Goal: Task Accomplishment & Management: Manage account settings

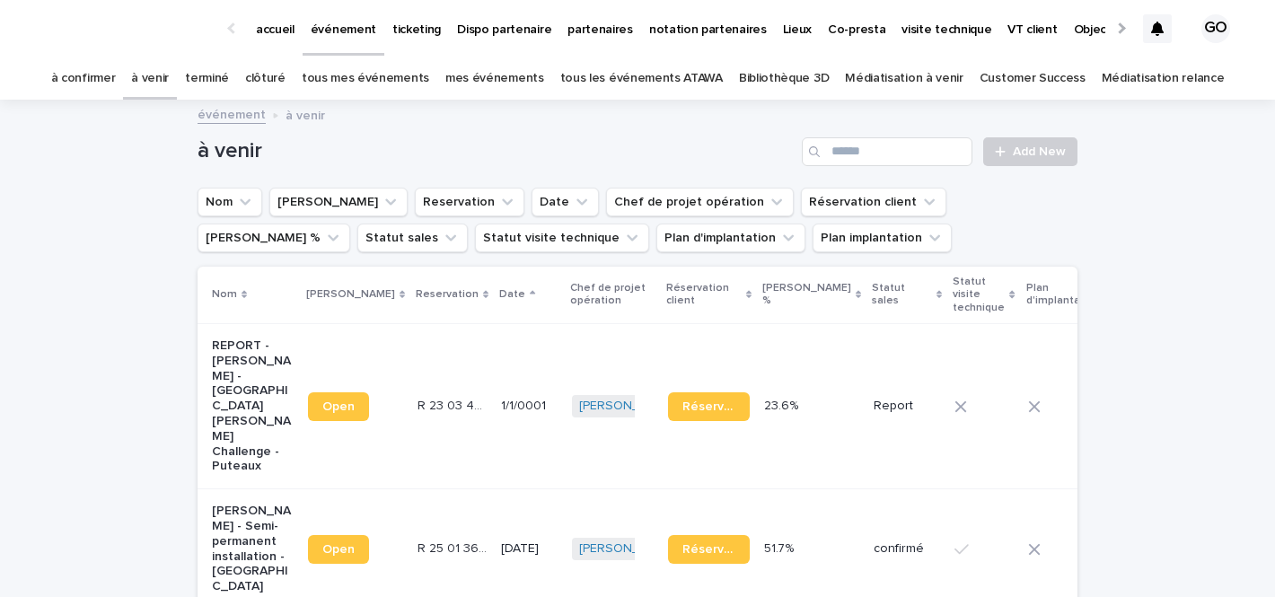
click at [500, 83] on link "mes événements" at bounding box center [494, 78] width 99 height 42
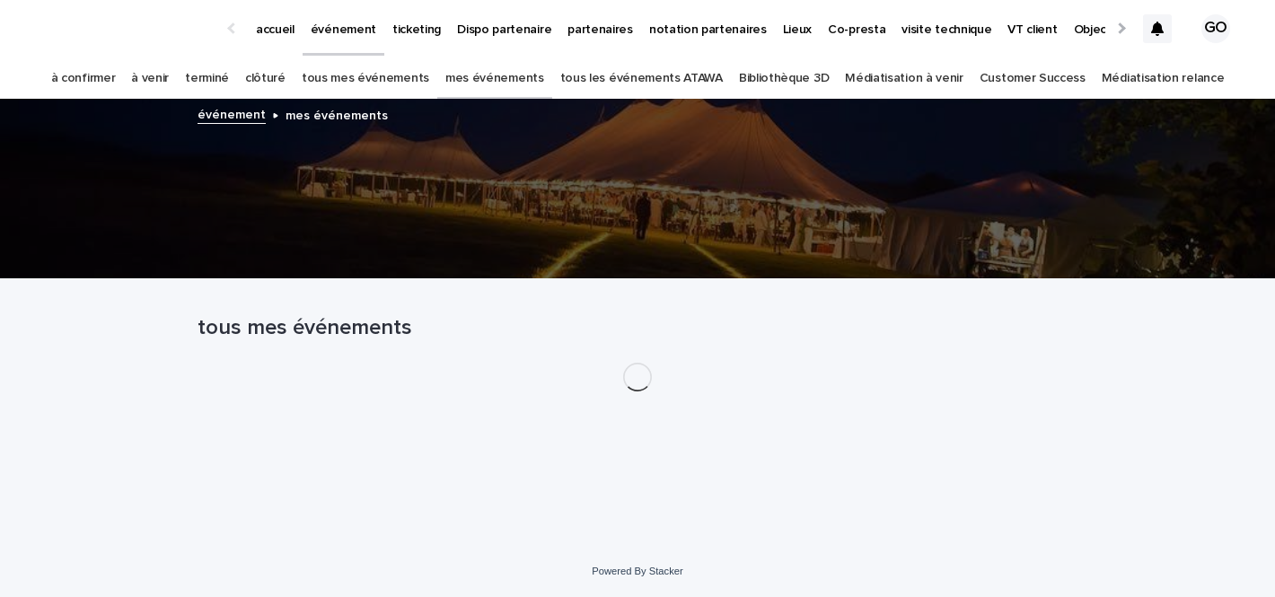
click at [631, 85] on link "tous les événements ATAWA" at bounding box center [641, 78] width 163 height 42
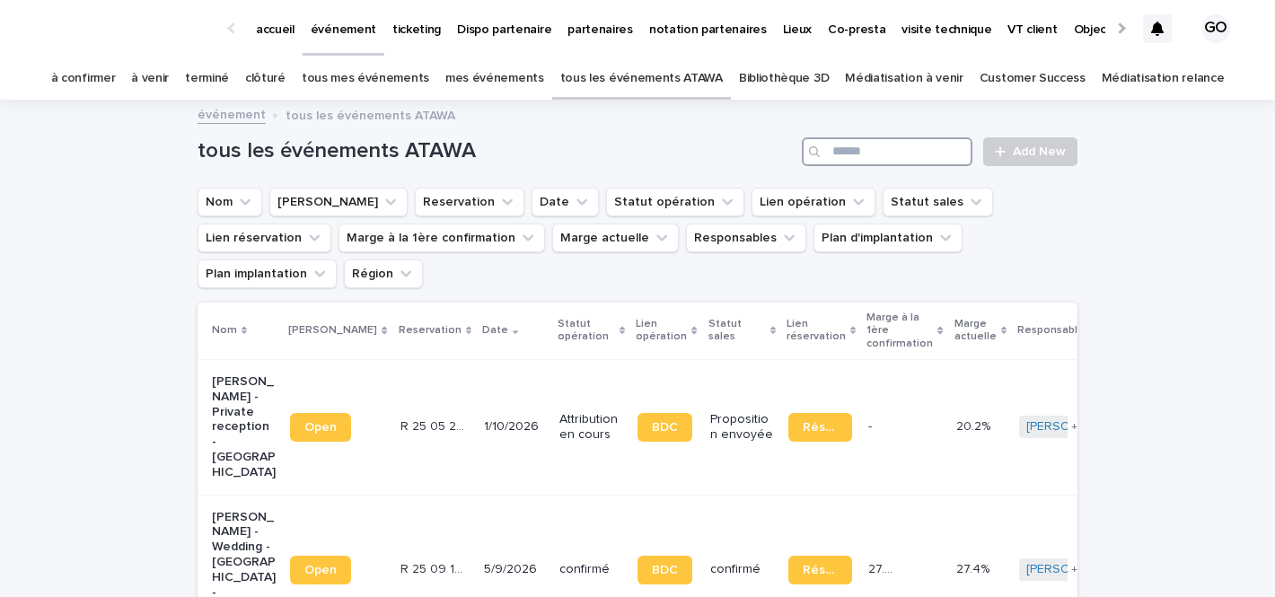
click at [868, 144] on input "Search" at bounding box center [887, 151] width 171 height 29
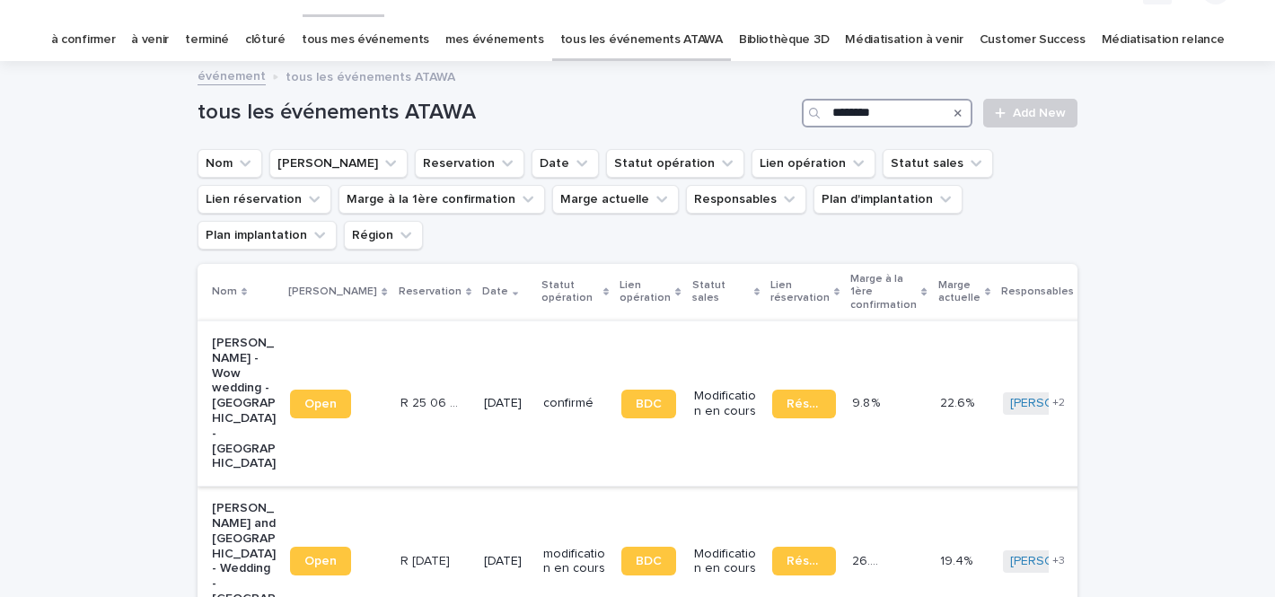
scroll to position [44, 0]
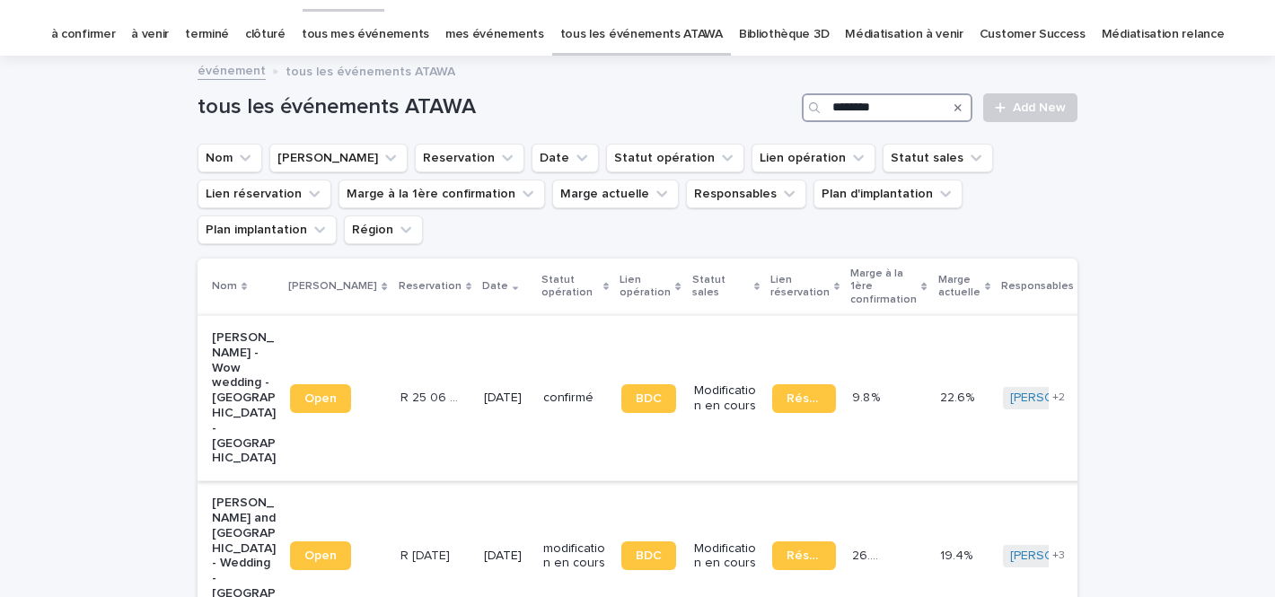
type input "********"
click at [219, 365] on p "Roberto Dragani - Wow wedding - Château de Villette - Condécourt" at bounding box center [244, 398] width 64 height 136
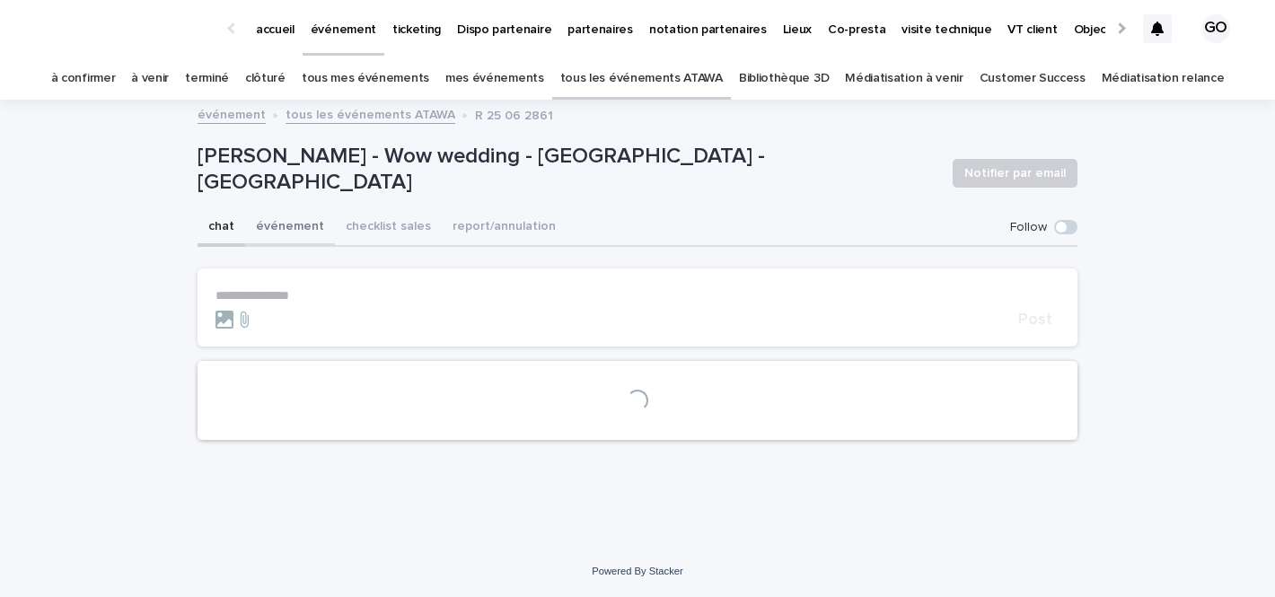
click at [300, 224] on button "événement" at bounding box center [290, 228] width 90 height 38
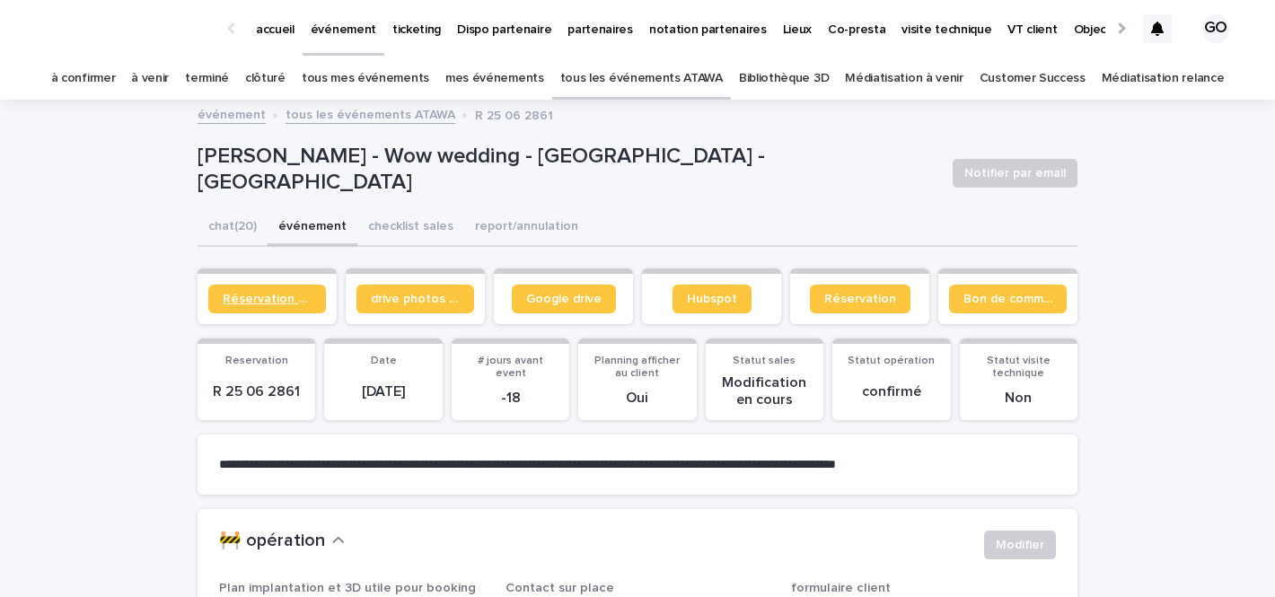
click at [277, 288] on link "Réservation client" at bounding box center [267, 299] width 118 height 29
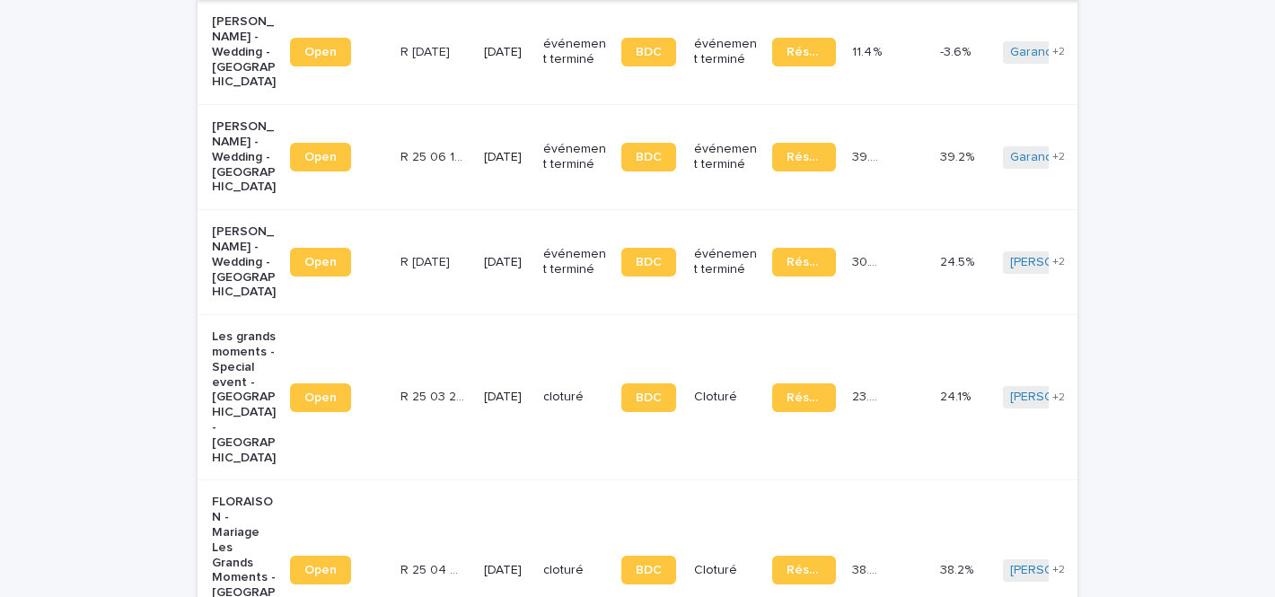
scroll to position [812, 0]
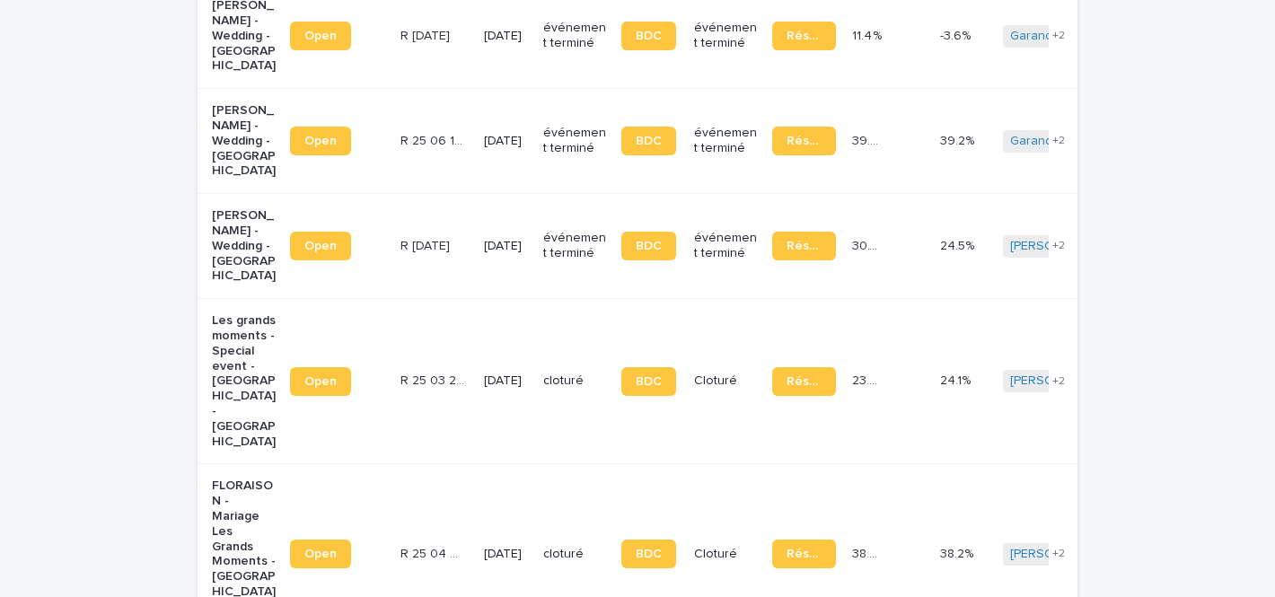
click at [222, 313] on p "Les grands moments - Special event - Château de Villette - Condécourt" at bounding box center [244, 381] width 64 height 136
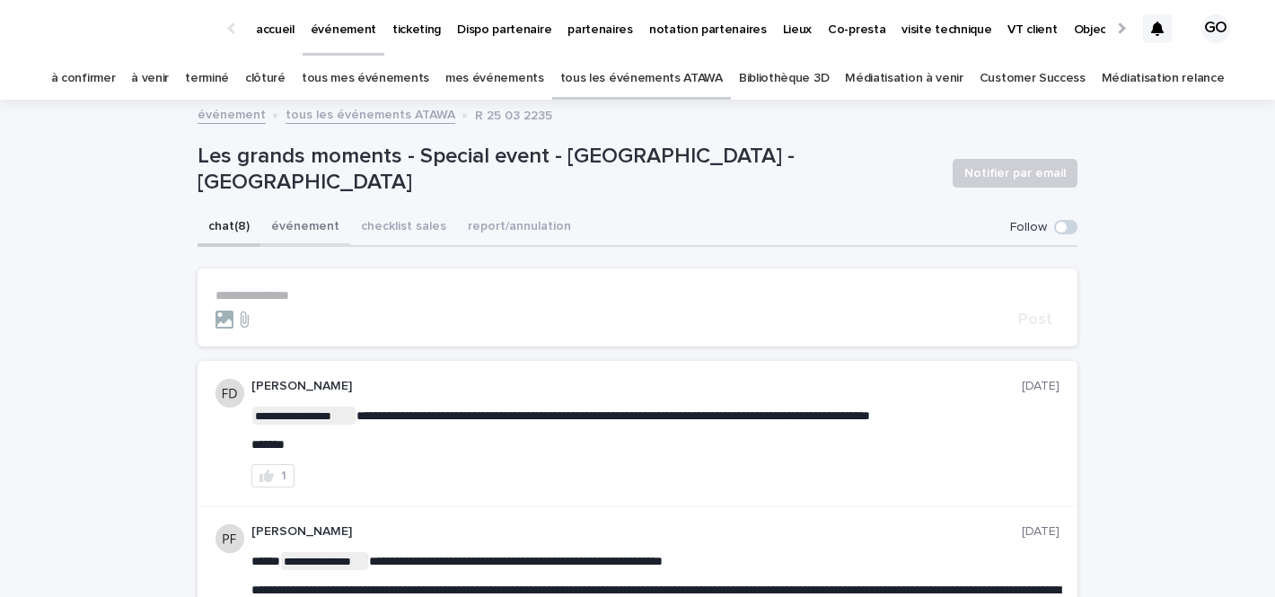
click at [306, 224] on button "événement" at bounding box center [305, 228] width 90 height 38
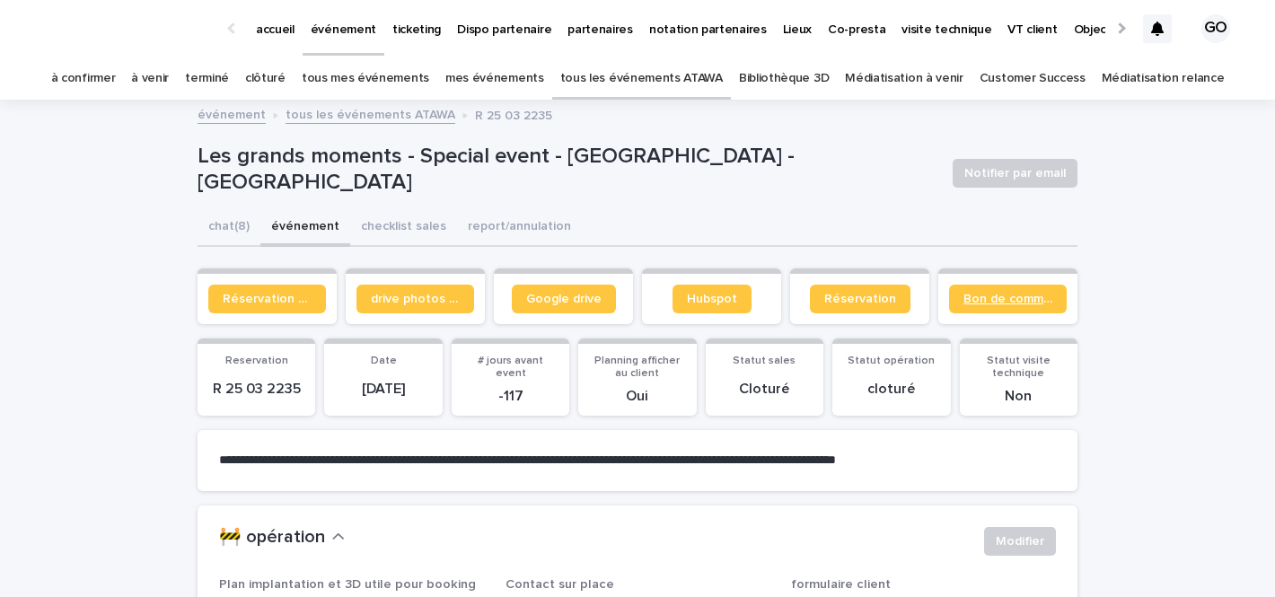
click at [997, 293] on span "Bon de commande" at bounding box center [1007, 299] width 89 height 13
click at [169, 76] on link "à venir" at bounding box center [150, 78] width 38 height 42
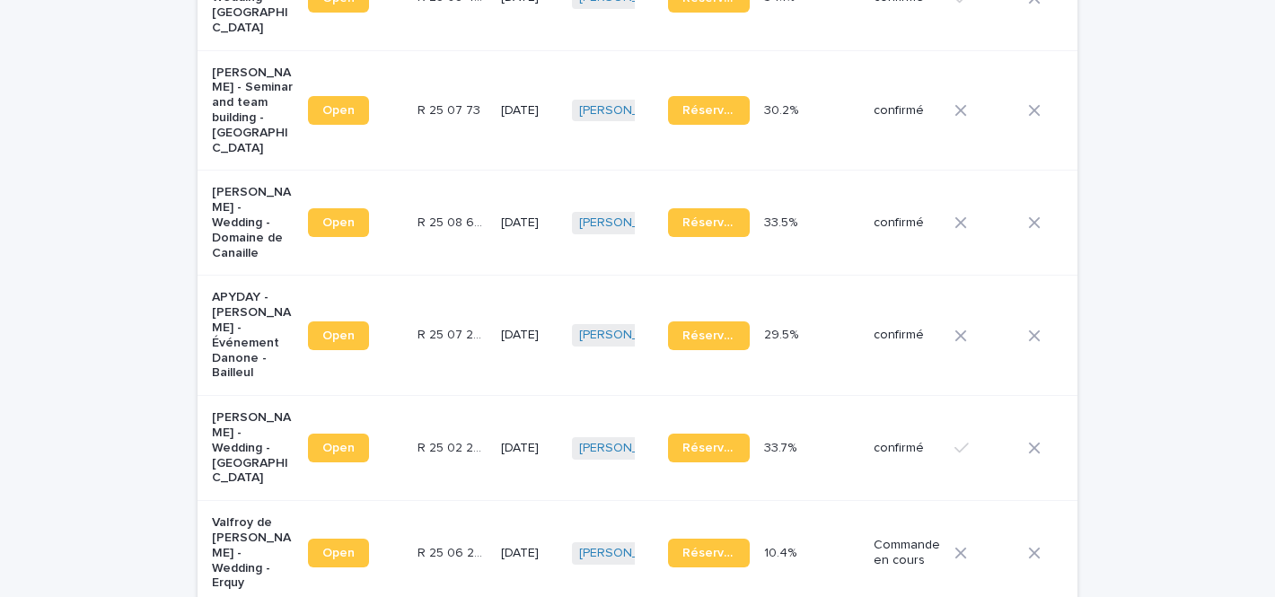
scroll to position [1193, 0]
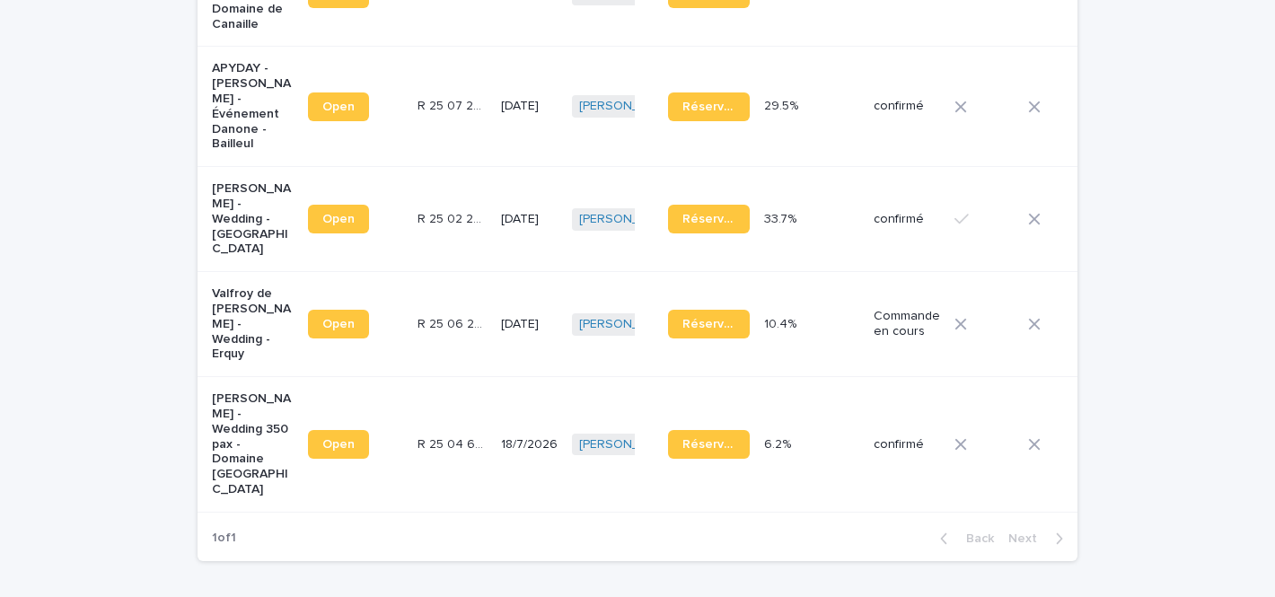
click at [214, 391] on p "[PERSON_NAME] - Wedding 350 pax - Domaine [GEOGRAPHIC_DATA]" at bounding box center [253, 444] width 82 height 106
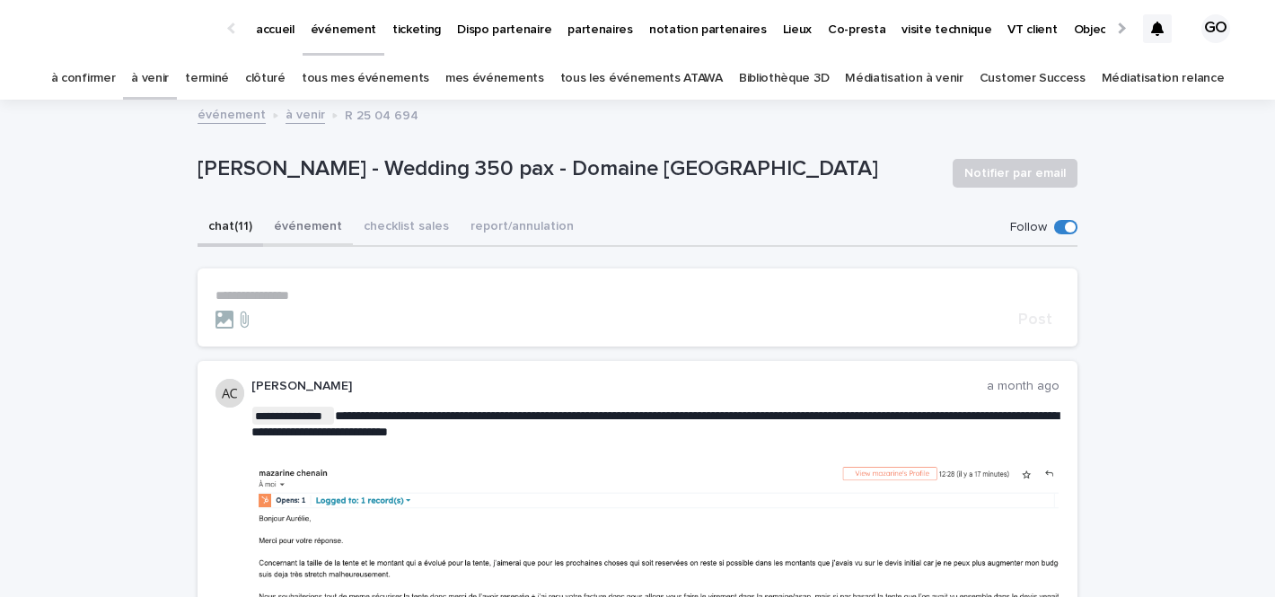
click at [319, 217] on button "événement" at bounding box center [308, 228] width 90 height 38
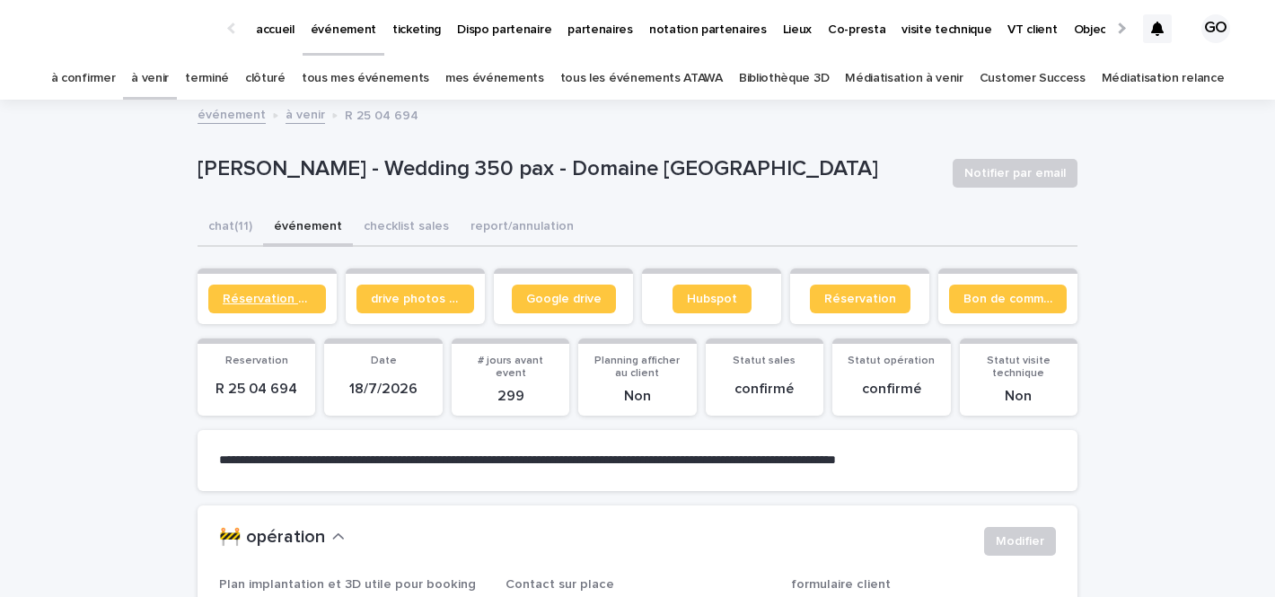
click at [259, 301] on span "Réservation client" at bounding box center [267, 299] width 89 height 13
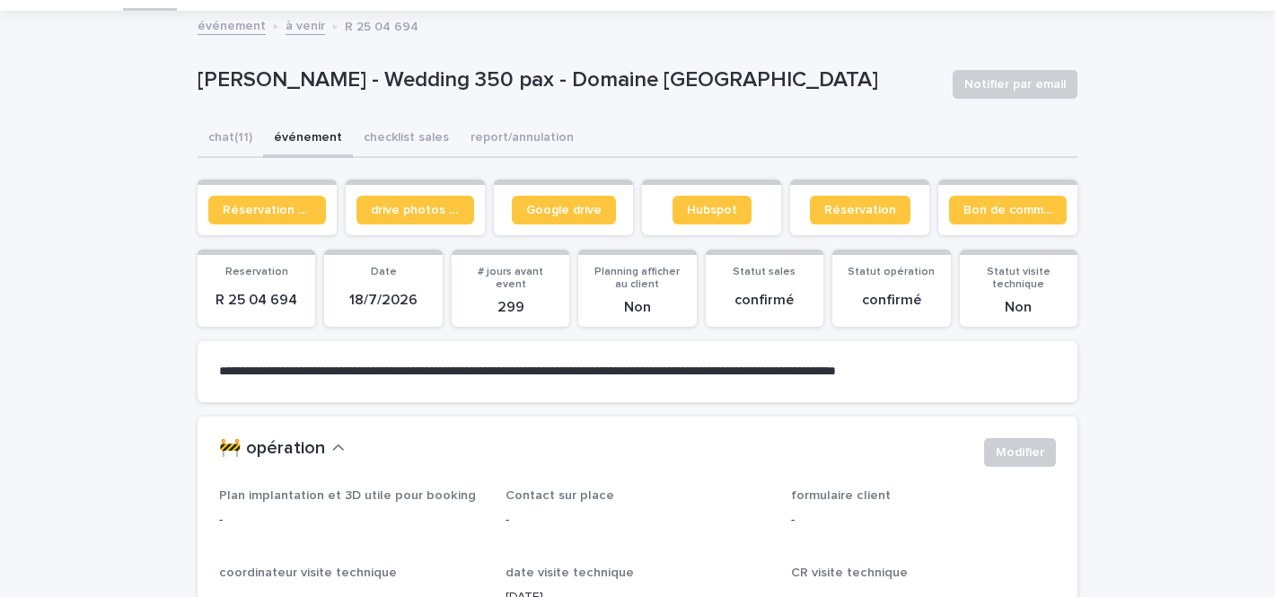
scroll to position [90, 0]
click at [274, 204] on span "Réservation client" at bounding box center [267, 209] width 89 height 13
click at [242, 144] on button "chat (11)" at bounding box center [231, 138] width 66 height 38
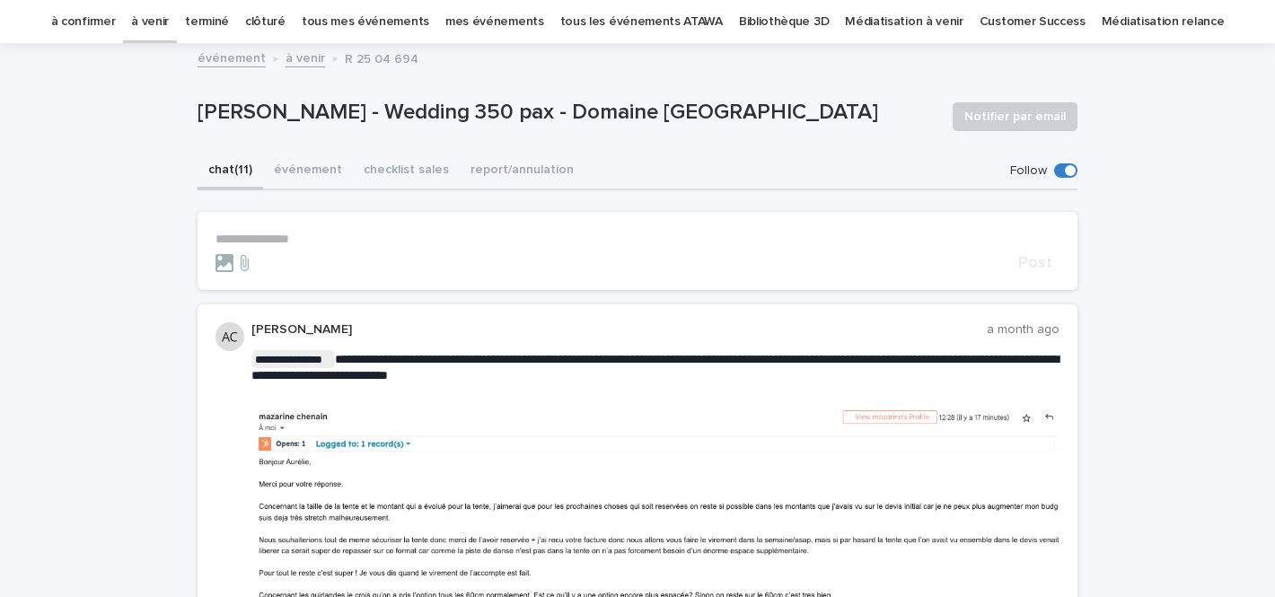
scroll to position [45, 0]
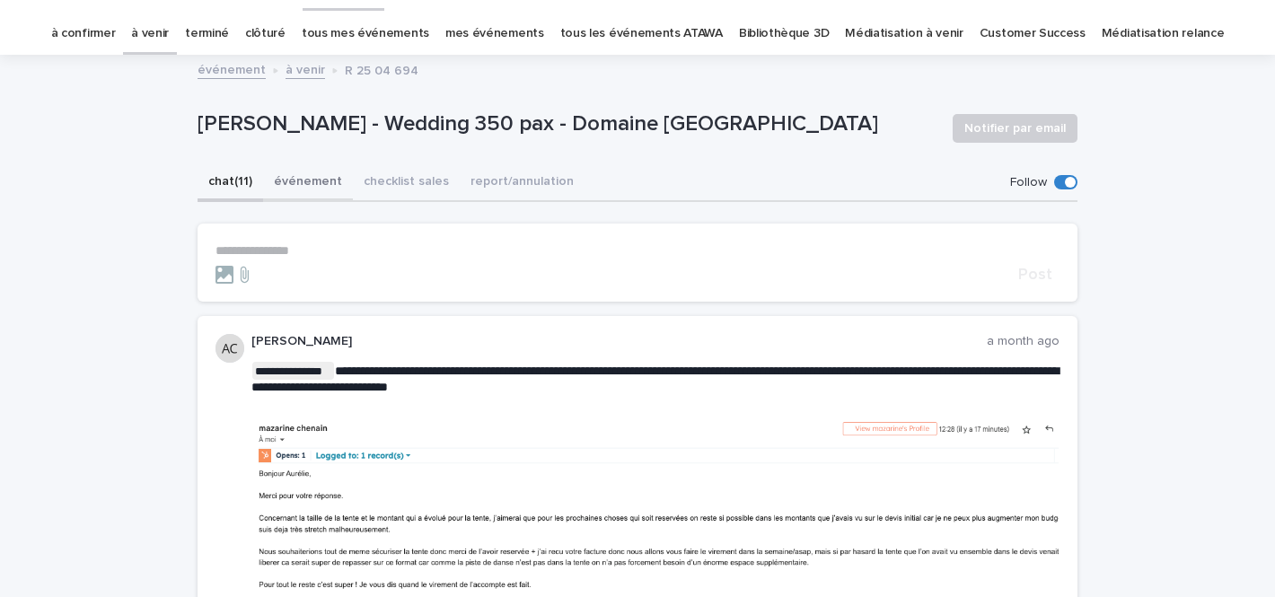
click at [319, 170] on button "événement" at bounding box center [308, 183] width 90 height 38
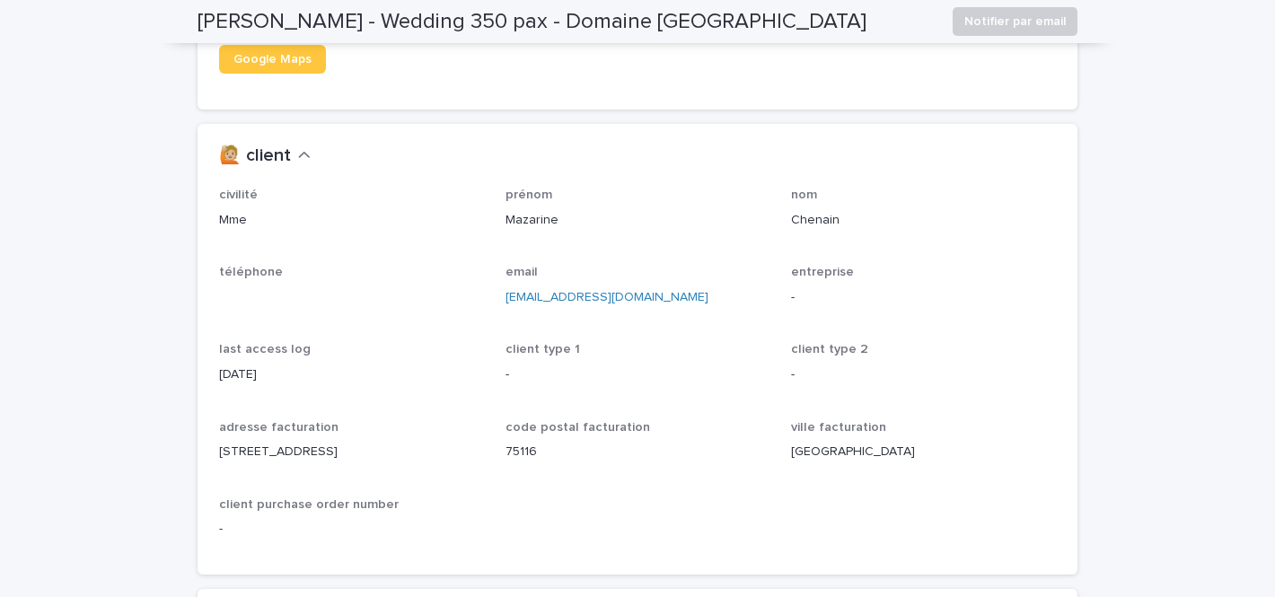
scroll to position [1433, 0]
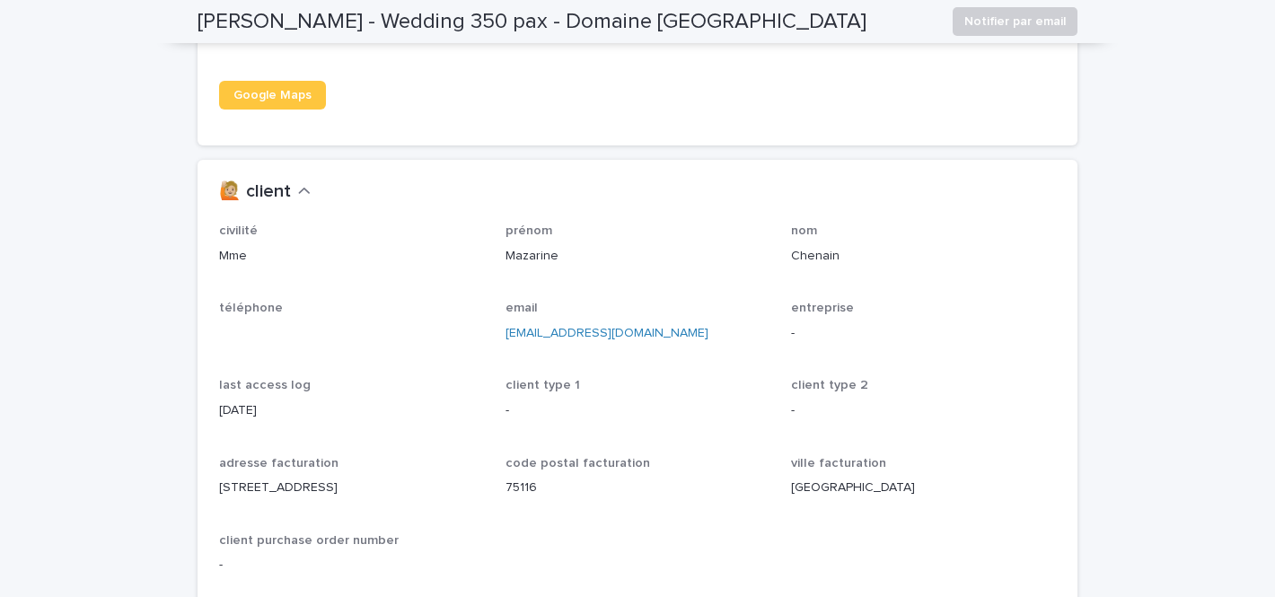
click at [537, 470] on span "code postal facturation" at bounding box center [577, 463] width 145 height 13
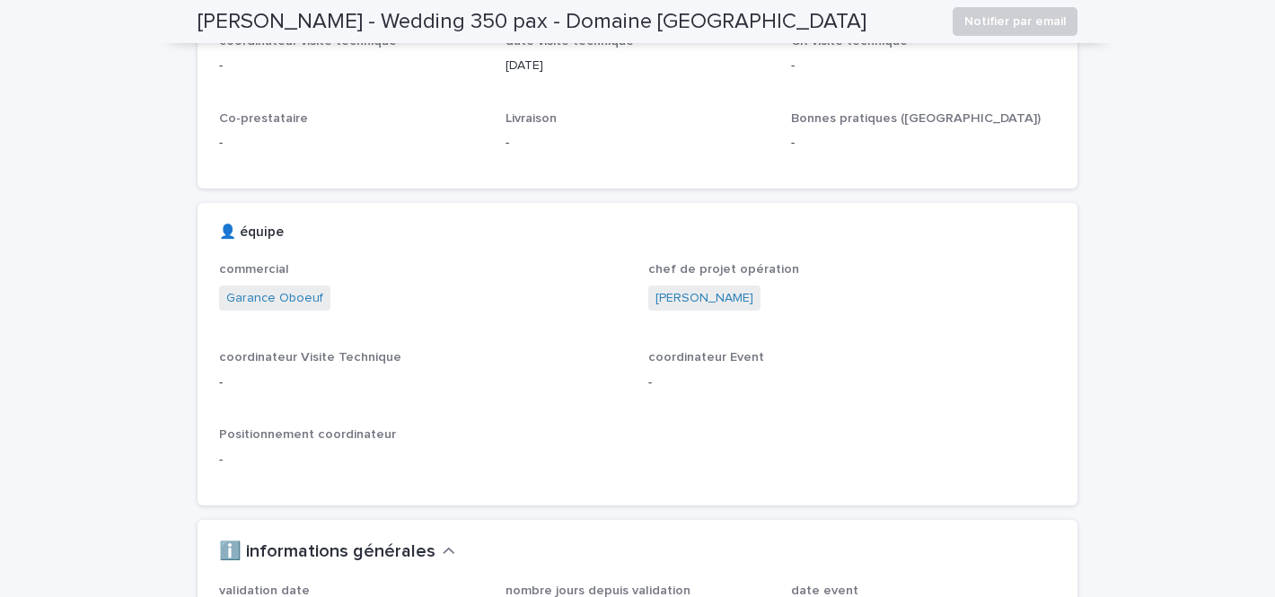
scroll to position [0, 0]
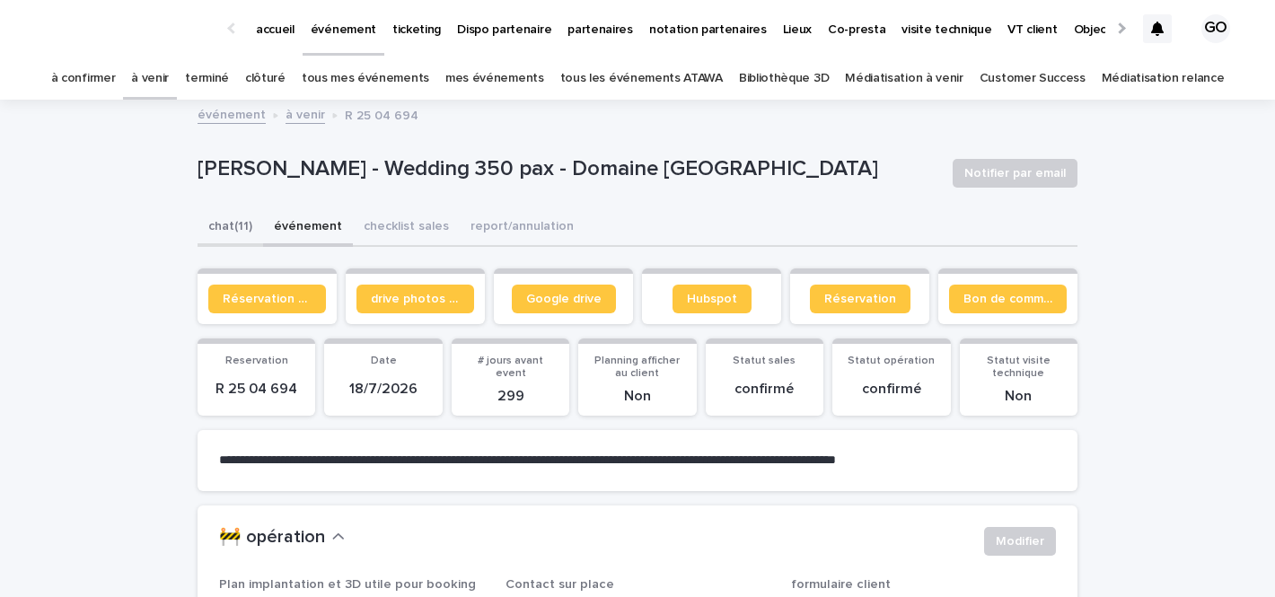
click at [237, 228] on button "chat (11)" at bounding box center [231, 228] width 66 height 38
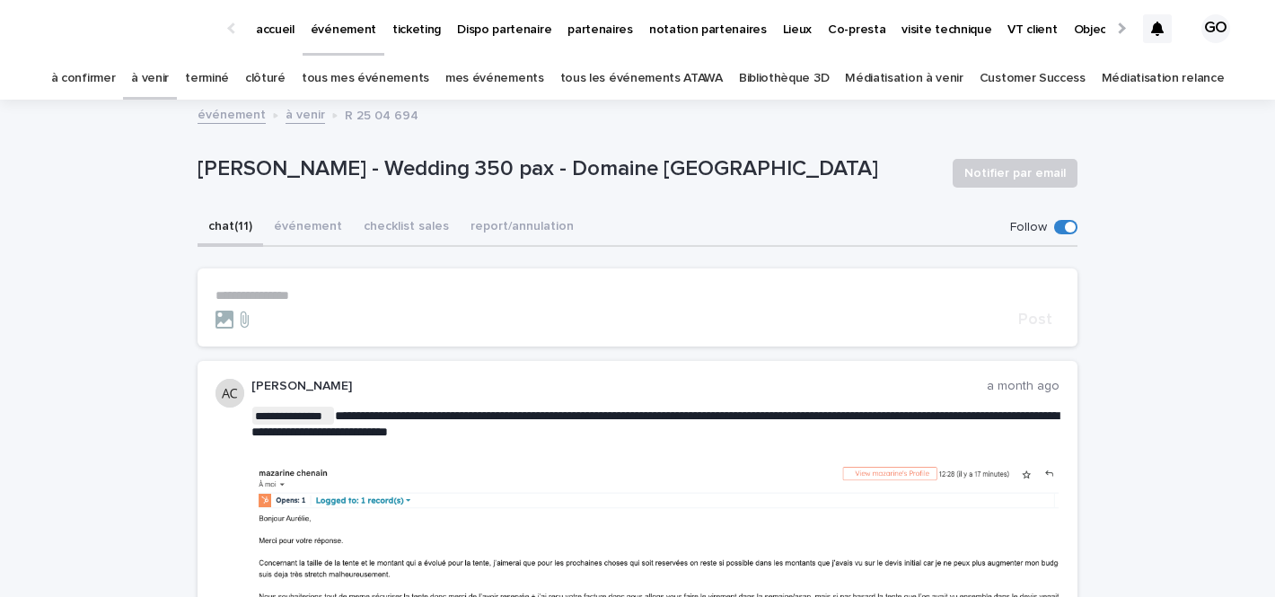
click at [340, 300] on p "**********" at bounding box center [637, 295] width 844 height 15
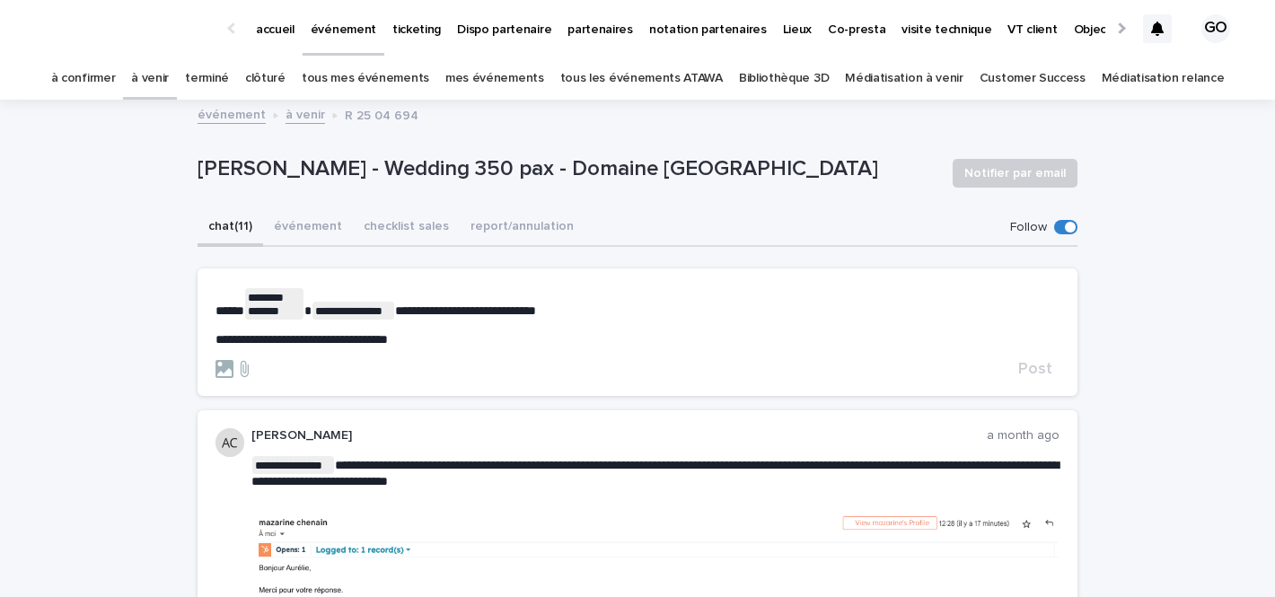
click at [653, 331] on div "**********" at bounding box center [637, 317] width 844 height 59
click at [610, 314] on p "**********" at bounding box center [637, 303] width 844 height 31
click at [461, 347] on form "**********" at bounding box center [637, 333] width 844 height 90
click at [461, 340] on p "**********" at bounding box center [637, 339] width 844 height 15
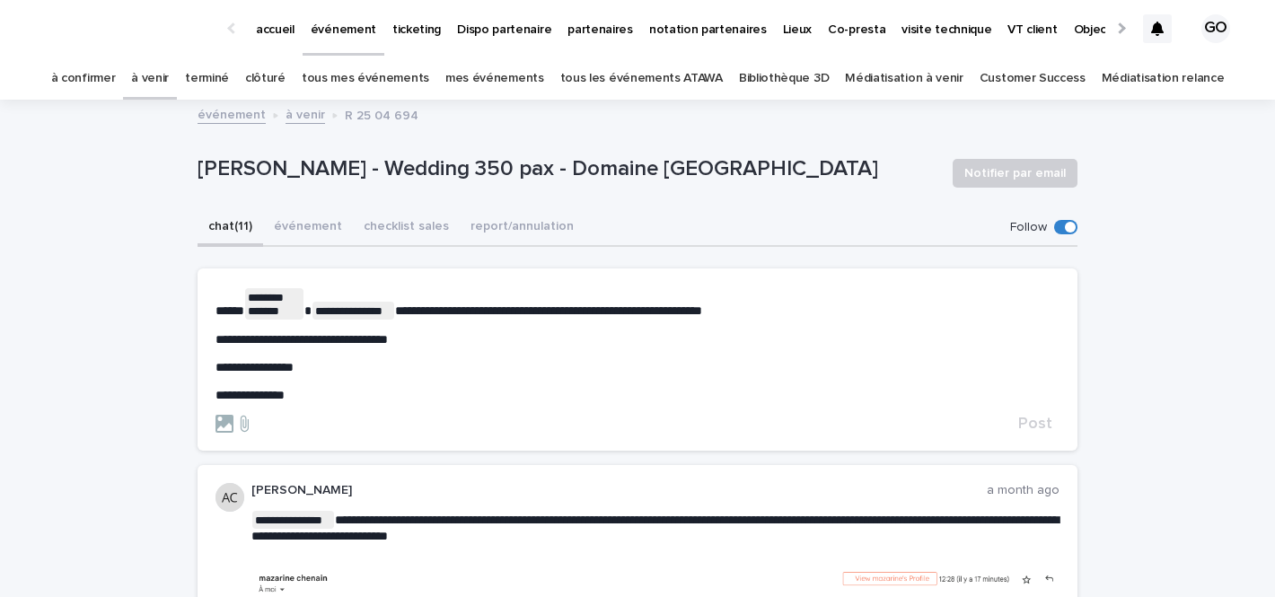
click at [793, 312] on p "**********" at bounding box center [637, 303] width 844 height 31
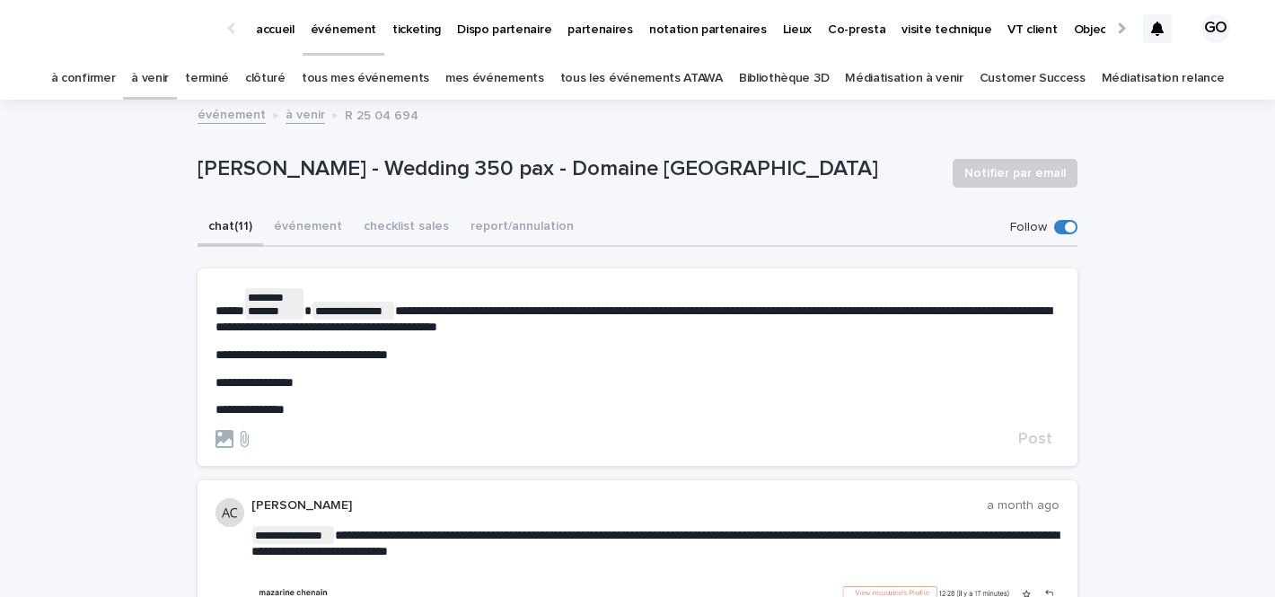
click at [220, 352] on span "**********" at bounding box center [301, 354] width 172 height 13
click at [516, 355] on p "**********" at bounding box center [637, 354] width 844 height 15
click at [1041, 444] on span "Post" at bounding box center [1035, 439] width 34 height 16
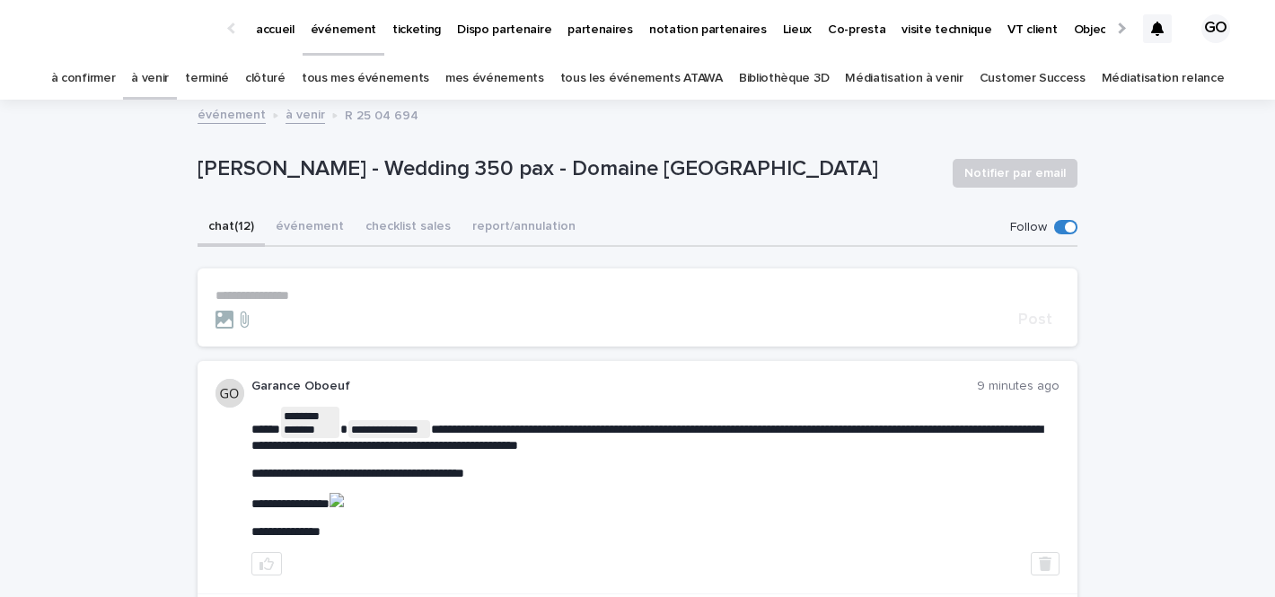
click at [169, 77] on link "à venir" at bounding box center [150, 78] width 38 height 42
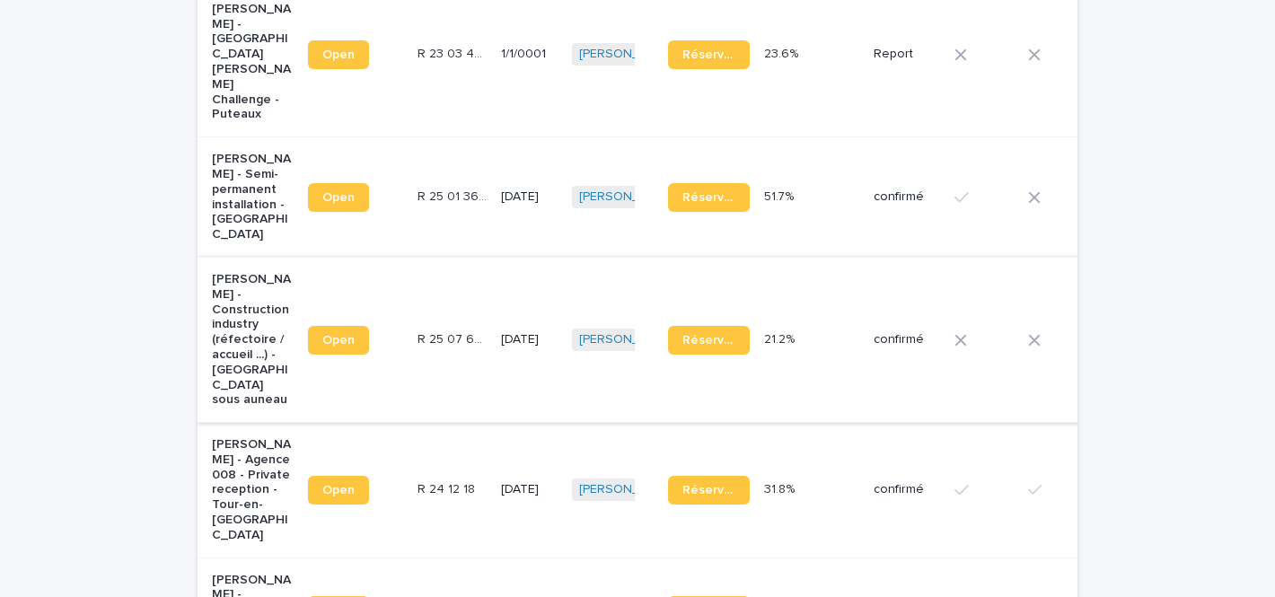
scroll to position [397, 0]
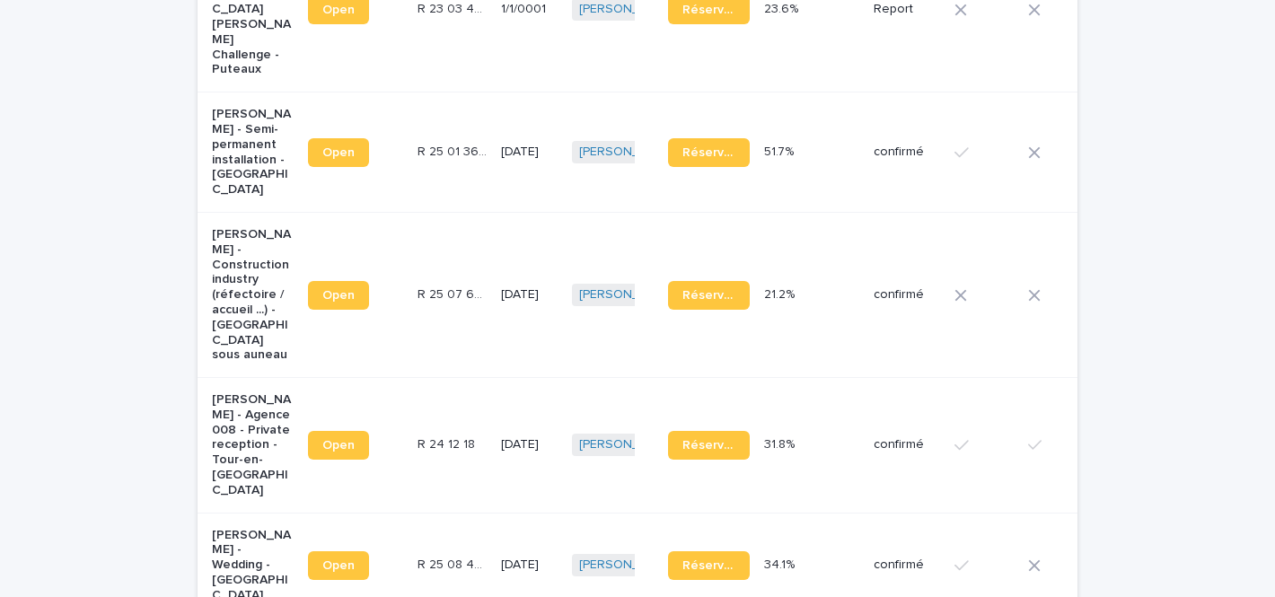
click at [236, 392] on p "[PERSON_NAME] - Agence 008 - Private reception - Tour-en-[GEOGRAPHIC_DATA]" at bounding box center [253, 445] width 82 height 106
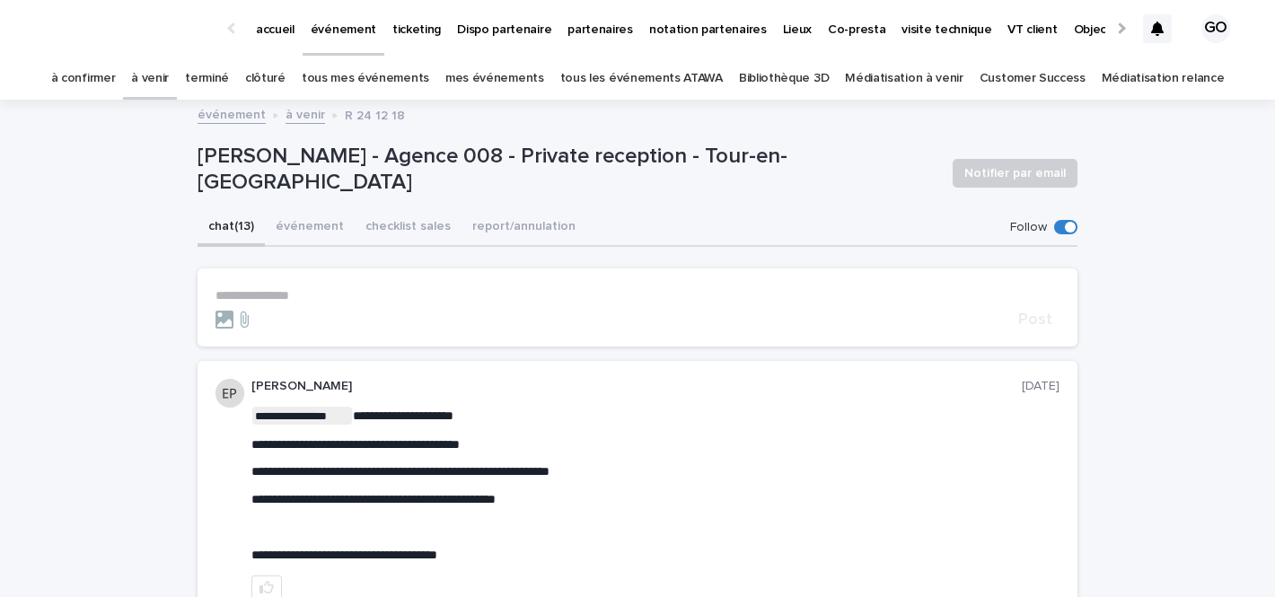
click at [169, 87] on link "à venir" at bounding box center [150, 78] width 38 height 42
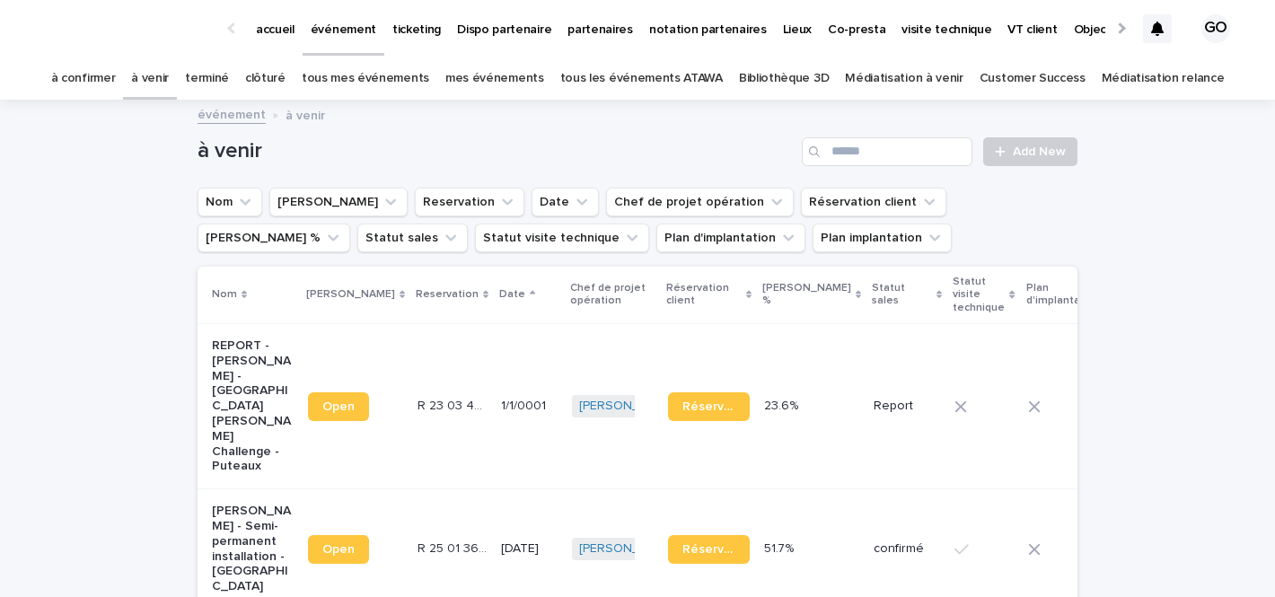
click at [169, 87] on link "à venir" at bounding box center [150, 78] width 38 height 42
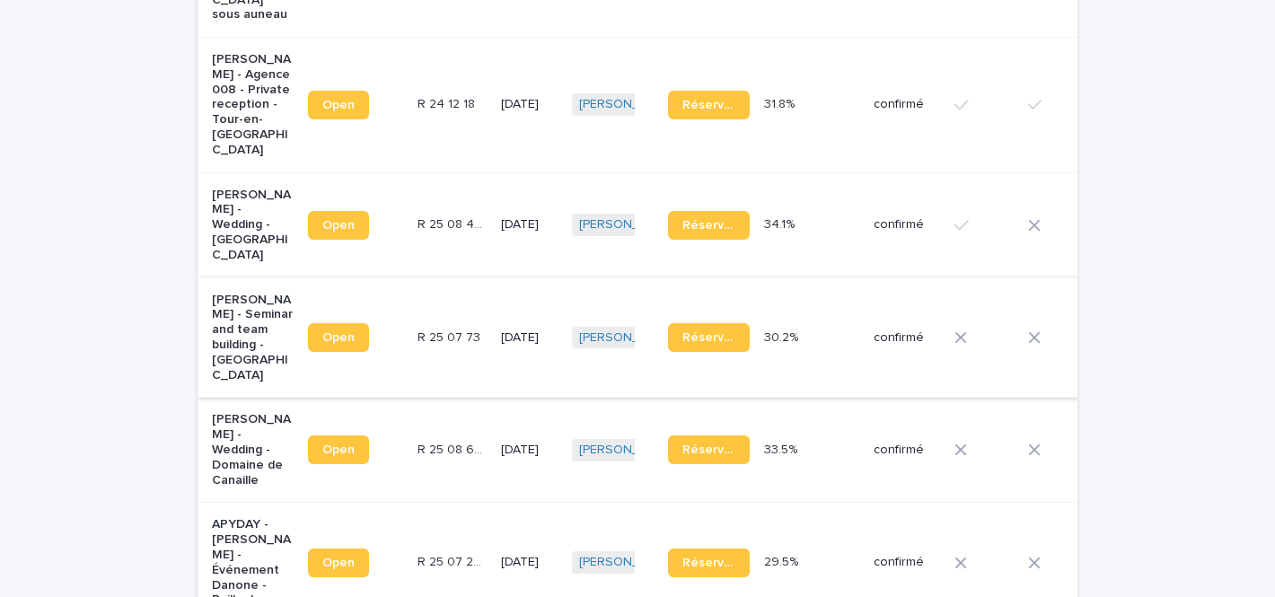
scroll to position [742, 0]
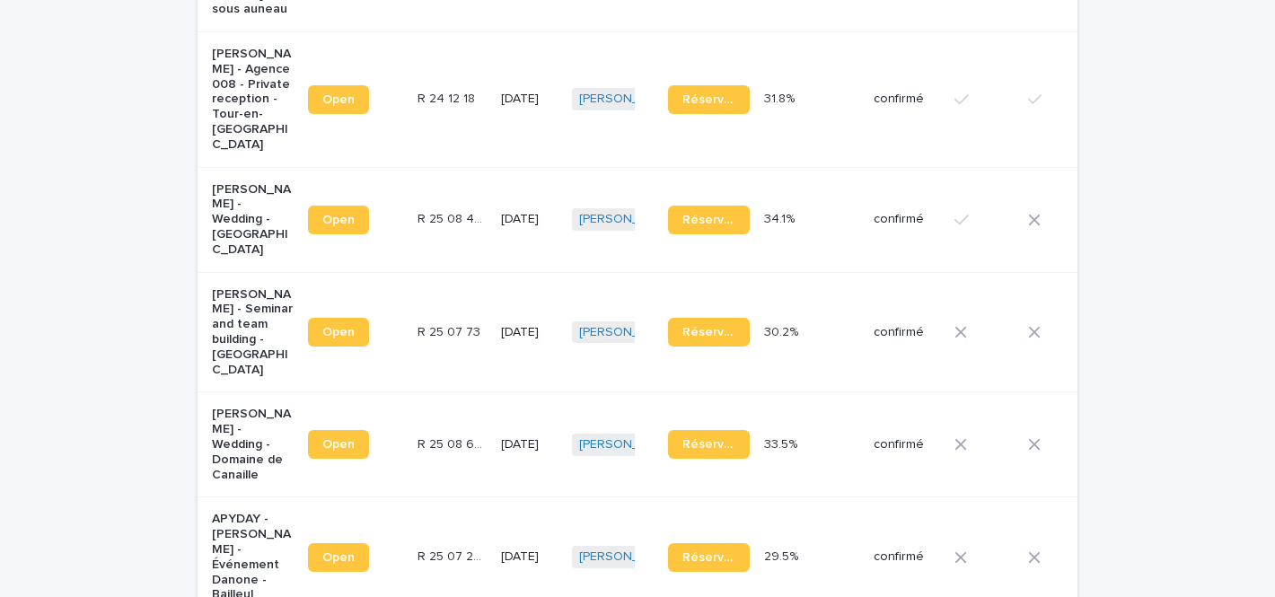
click at [237, 512] on p "APYDAY - [PERSON_NAME] - Événement Danone - Bailleul" at bounding box center [253, 557] width 82 height 91
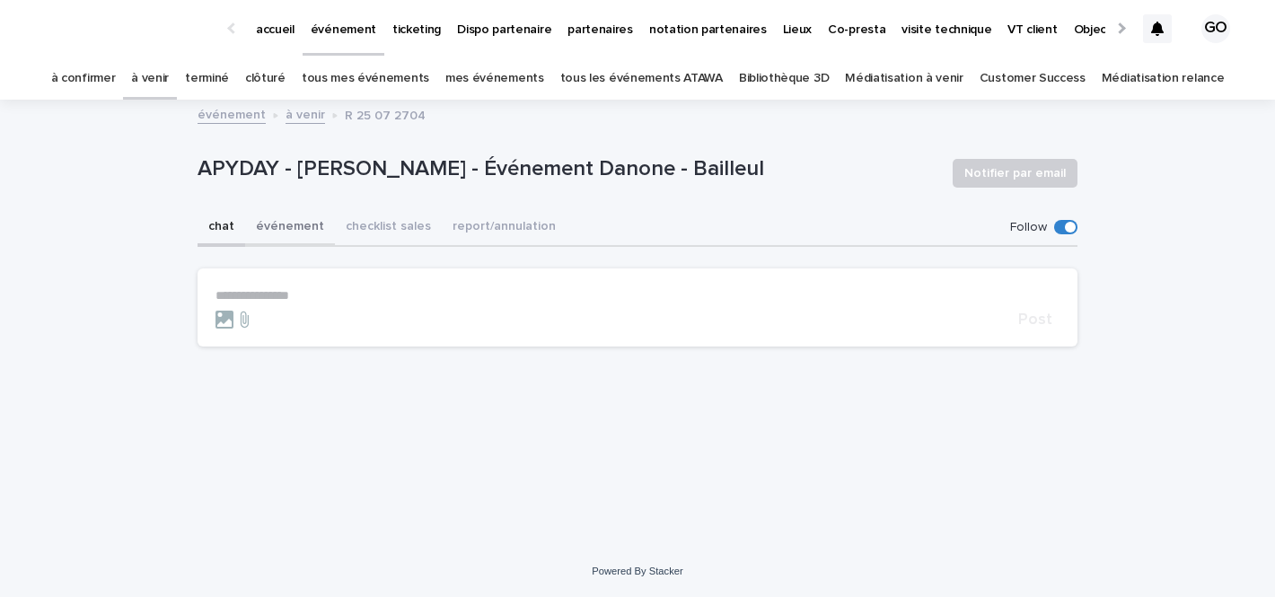
click at [297, 233] on button "événement" at bounding box center [290, 228] width 90 height 38
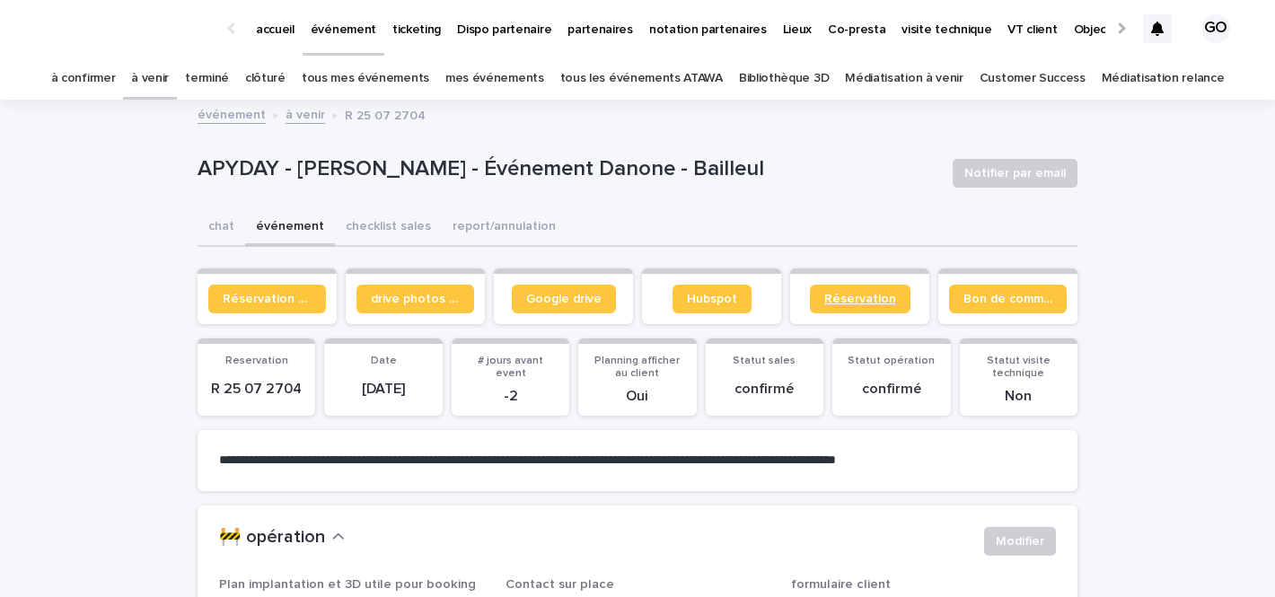
click at [840, 289] on link "Réservation" at bounding box center [860, 299] width 101 height 29
click at [761, 142] on div "APYDAY - Flora Gauchoux - Événement Danone - Bailleul Notifier par email" at bounding box center [638, 173] width 880 height 72
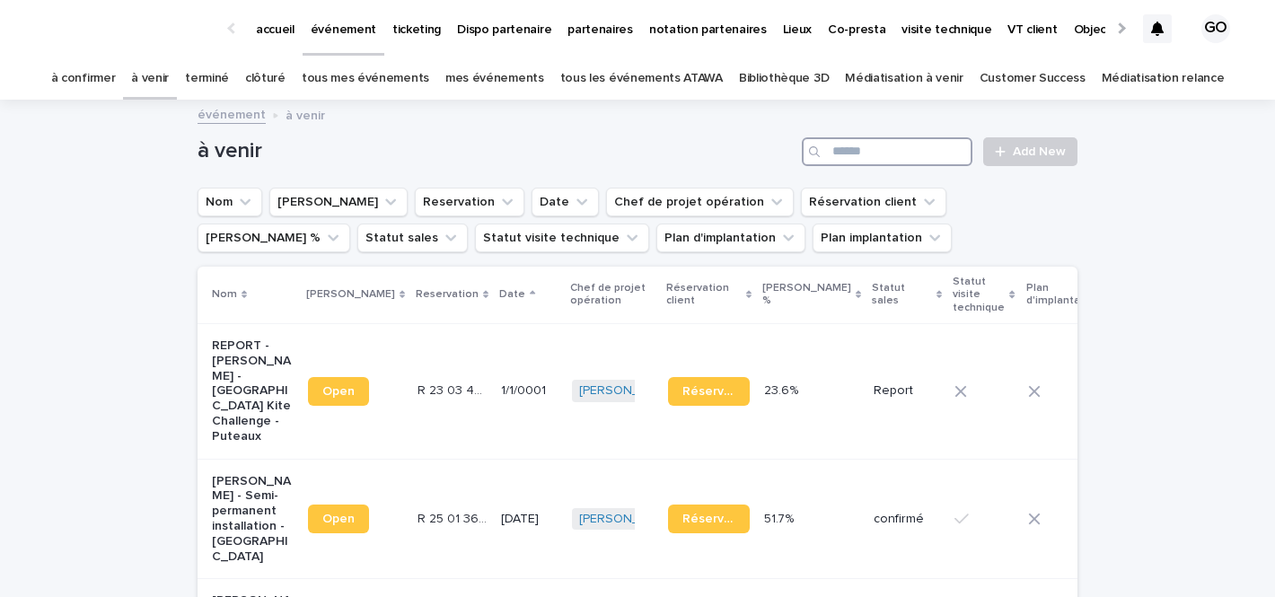
click at [874, 154] on input "Search" at bounding box center [887, 151] width 171 height 29
type input "******"
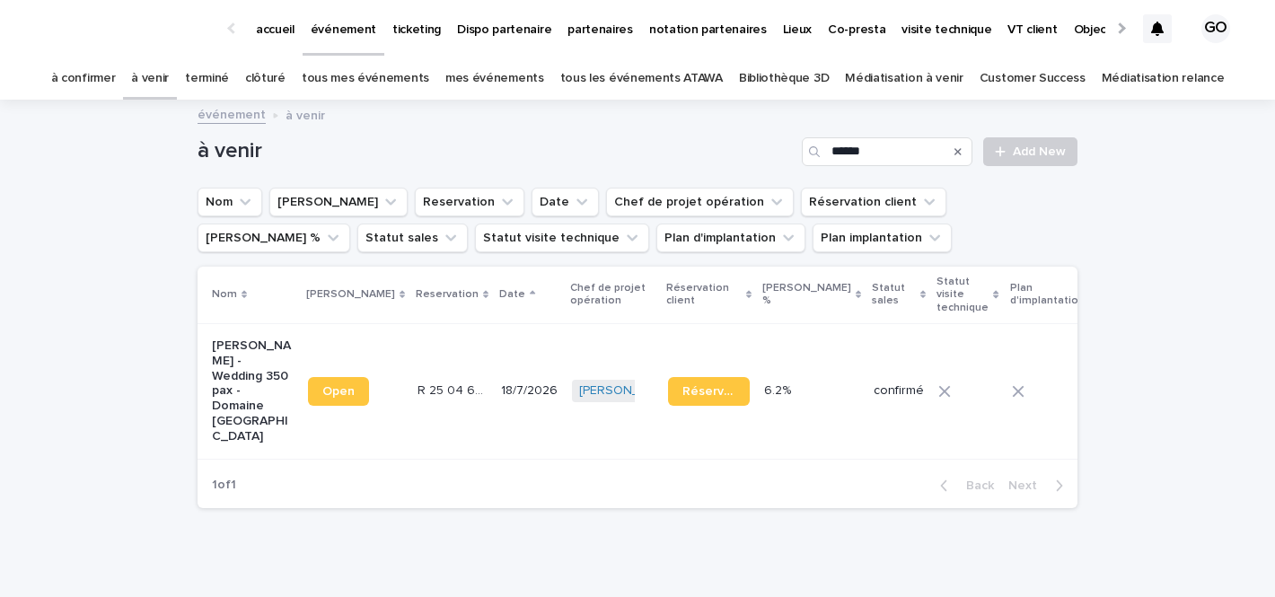
click at [224, 353] on p "[PERSON_NAME] - Wedding 350 pax - Domaine [GEOGRAPHIC_DATA]" at bounding box center [253, 391] width 82 height 106
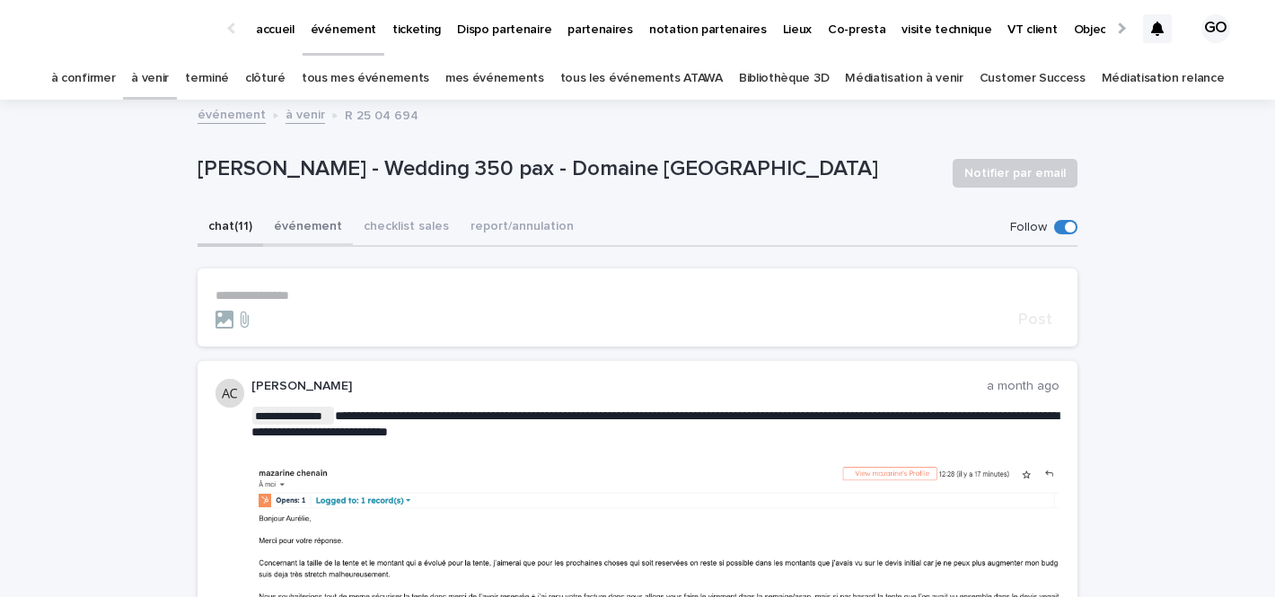
click at [293, 233] on button "événement" at bounding box center [308, 228] width 90 height 38
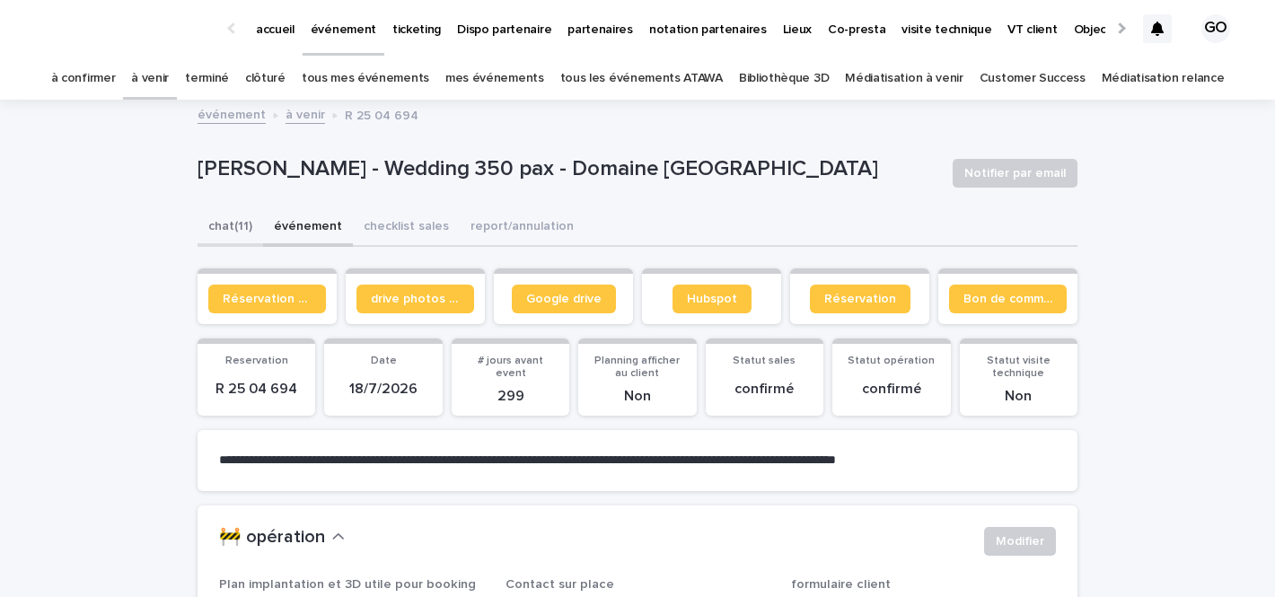
click at [238, 223] on button "chat (11)" at bounding box center [231, 228] width 66 height 38
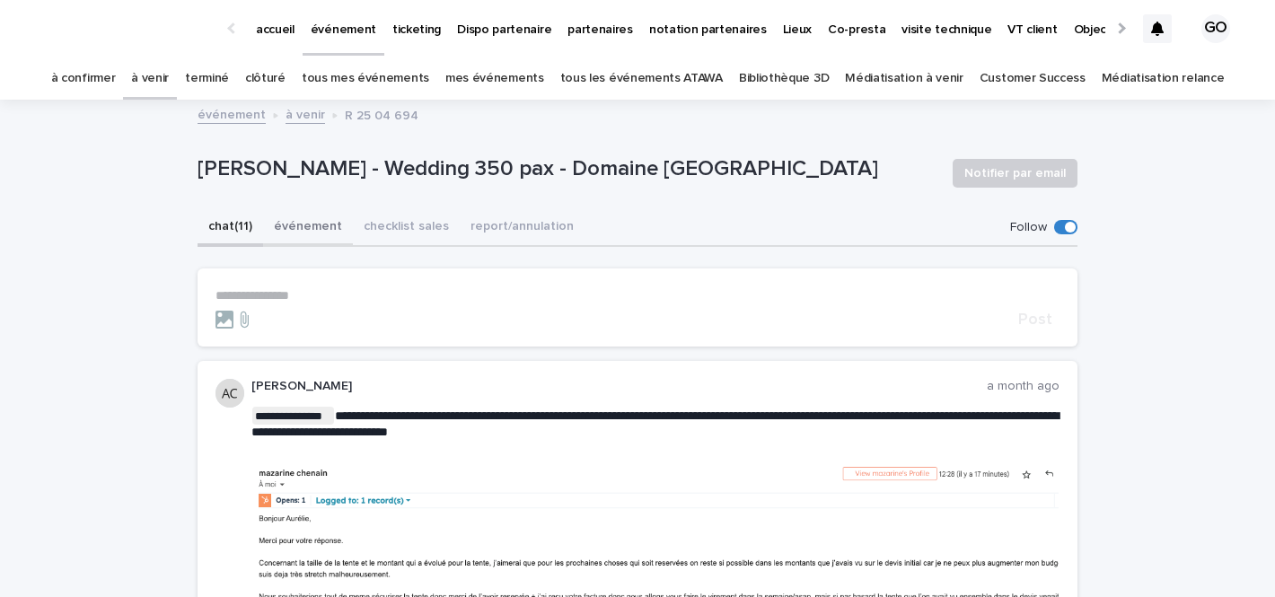
click at [279, 228] on button "événement" at bounding box center [308, 228] width 90 height 38
